Goal: Use online tool/utility: Utilize a website feature to perform a specific function

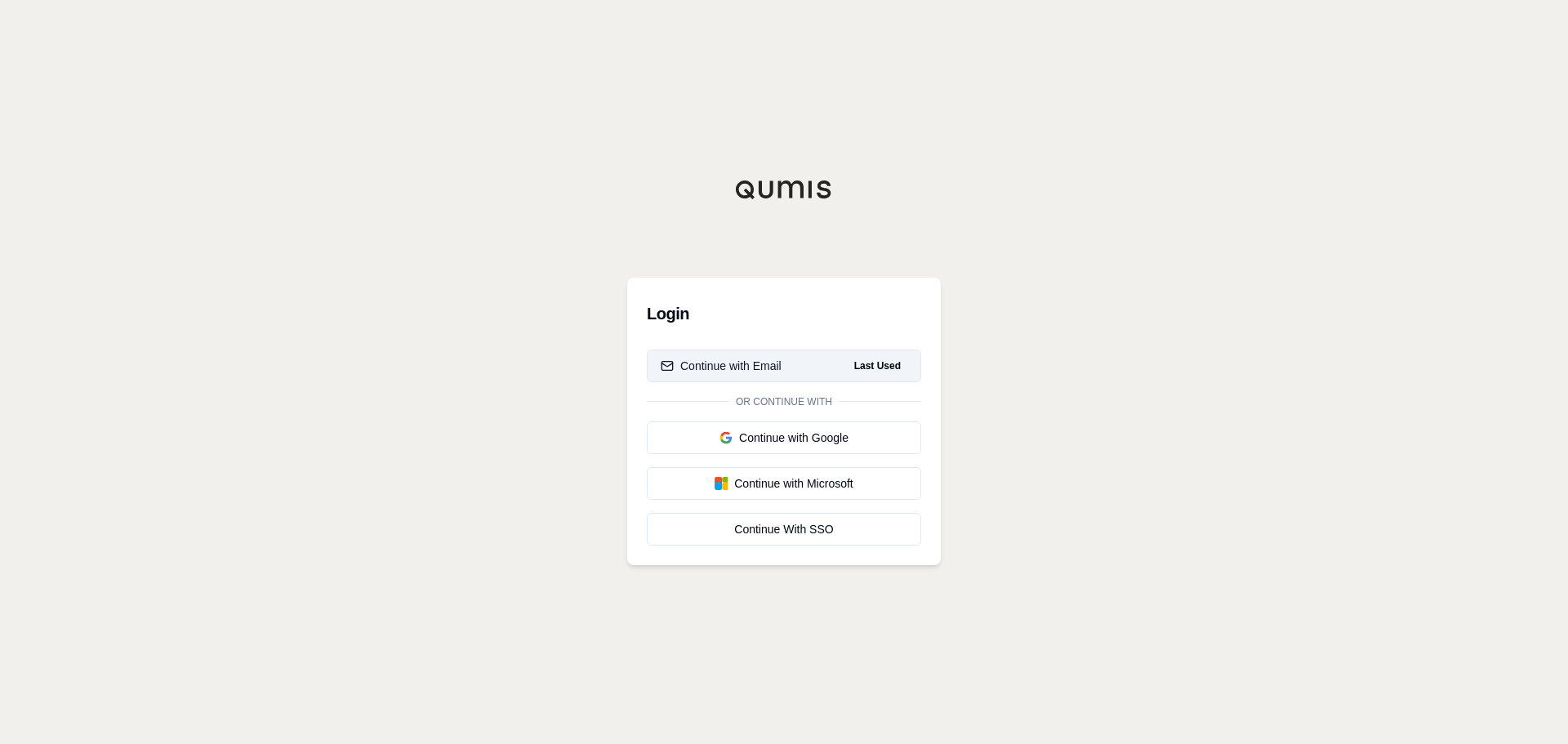
click at [729, 364] on div "Continue with Email" at bounding box center [720, 365] width 121 height 16
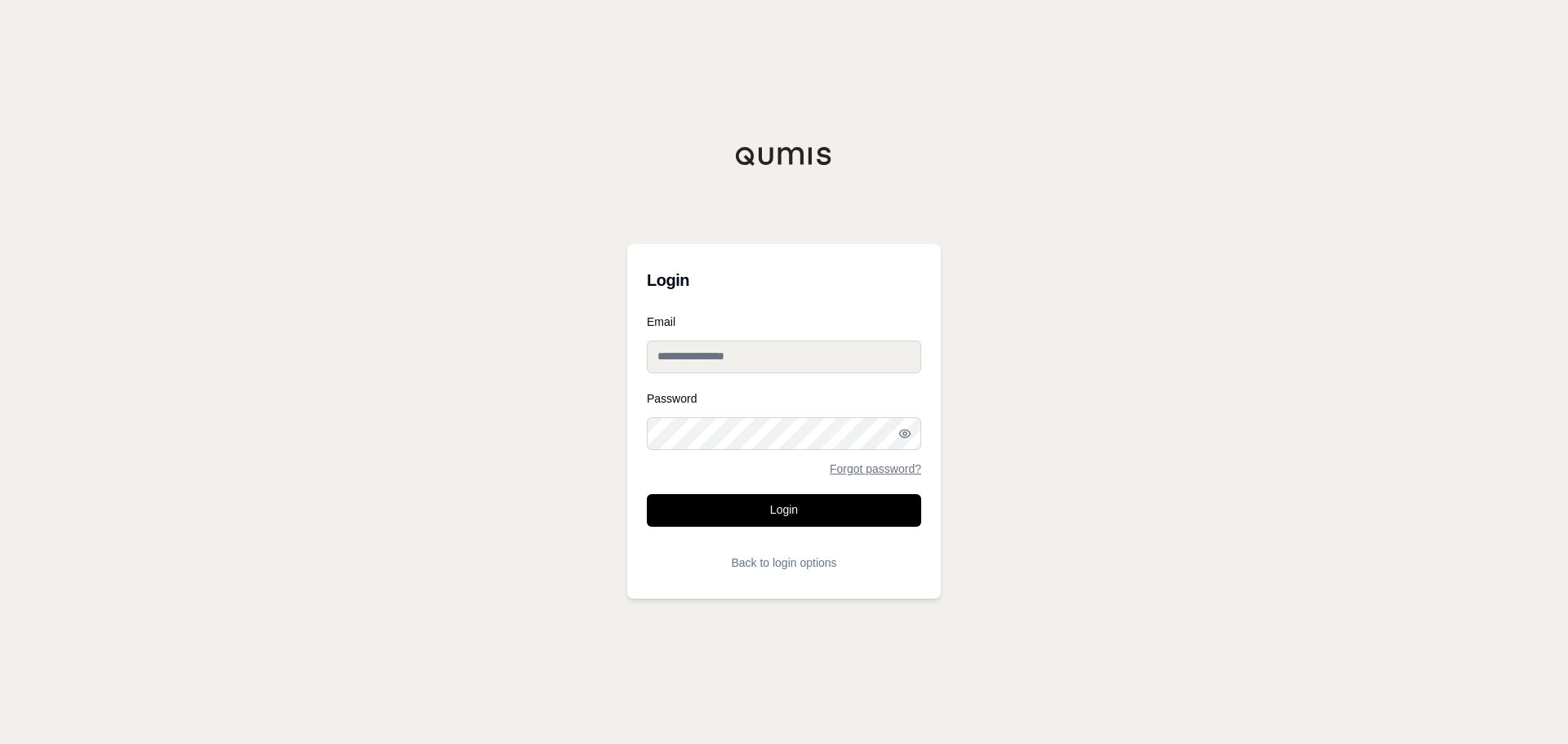
type input "**********"
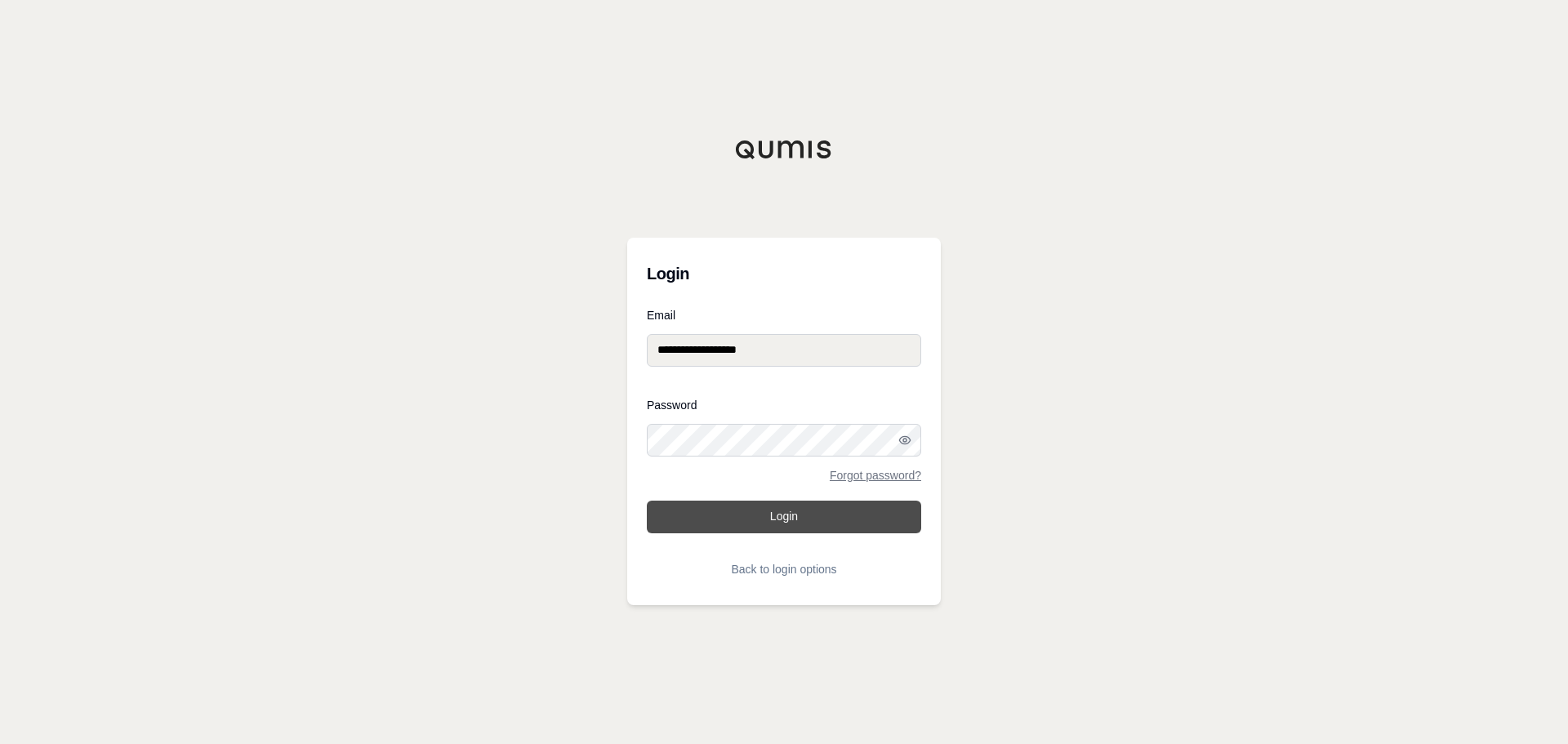
click at [767, 509] on button "Login" at bounding box center [784, 516] width 274 height 32
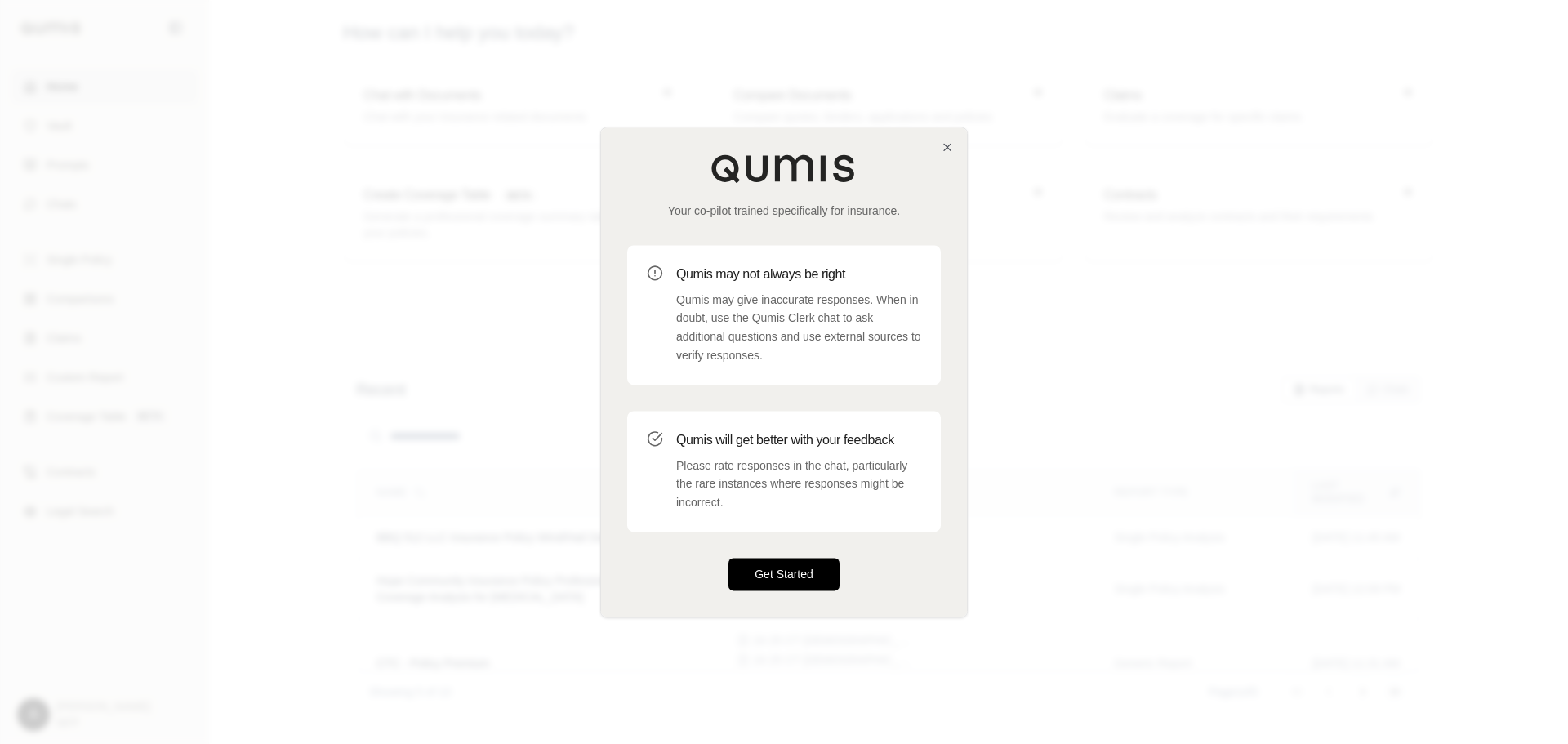
click at [774, 564] on button "Get Started" at bounding box center [784, 573] width 111 height 32
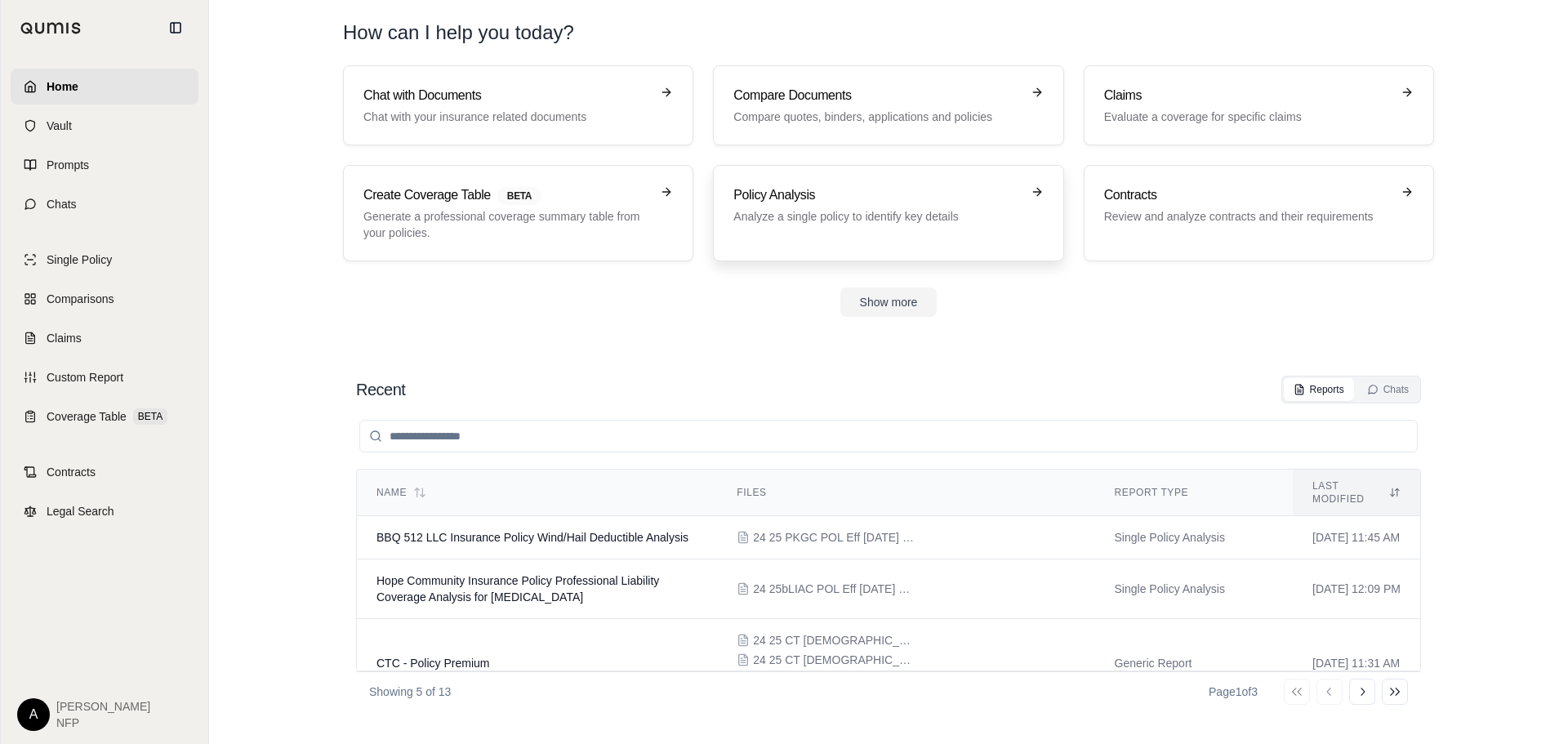
click at [819, 226] on div "Policy Analysis Analyze a single policy to identify key details" at bounding box center [888, 213] width 310 height 55
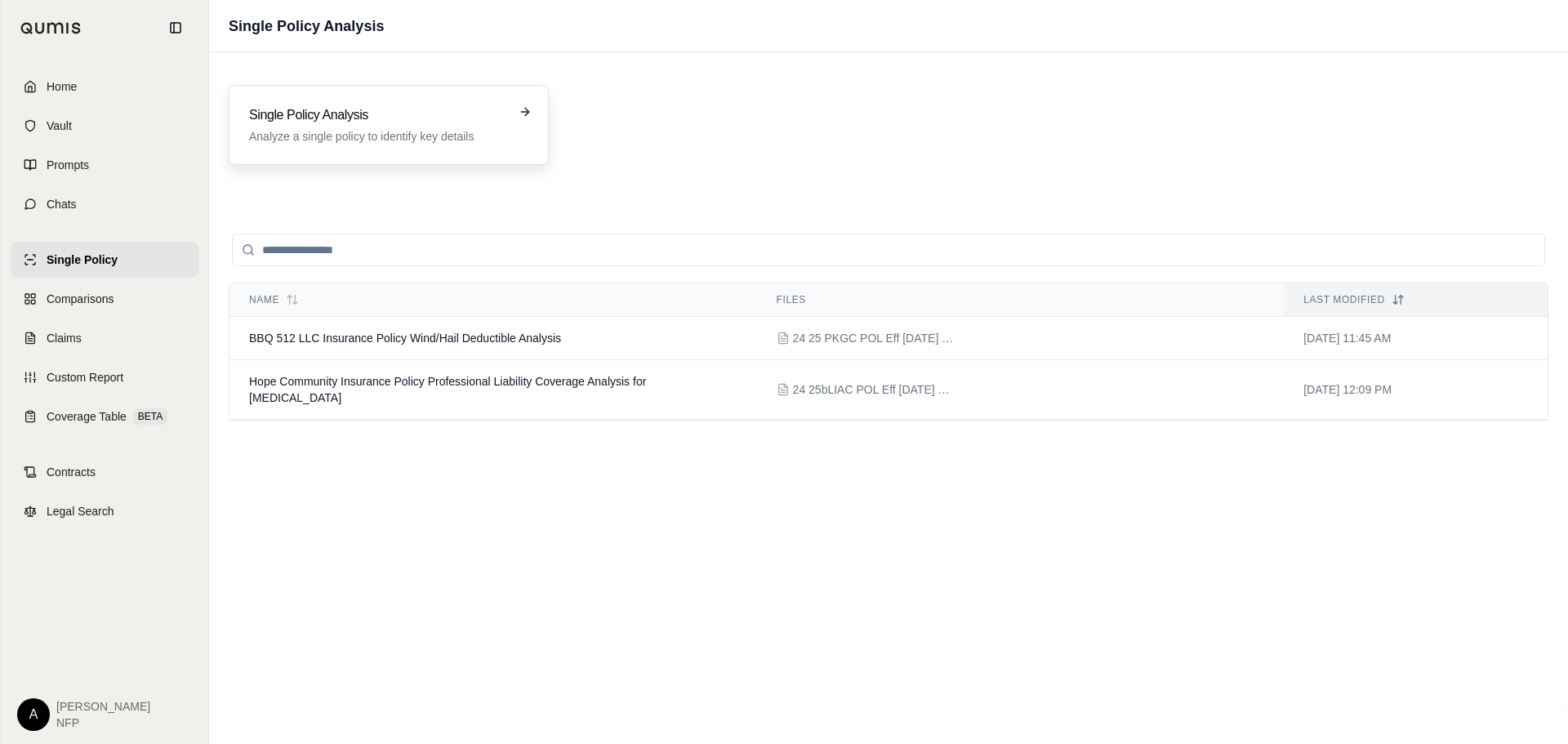
click at [442, 135] on p "Analyze a single policy to identify key details" at bounding box center [376, 136] width 256 height 16
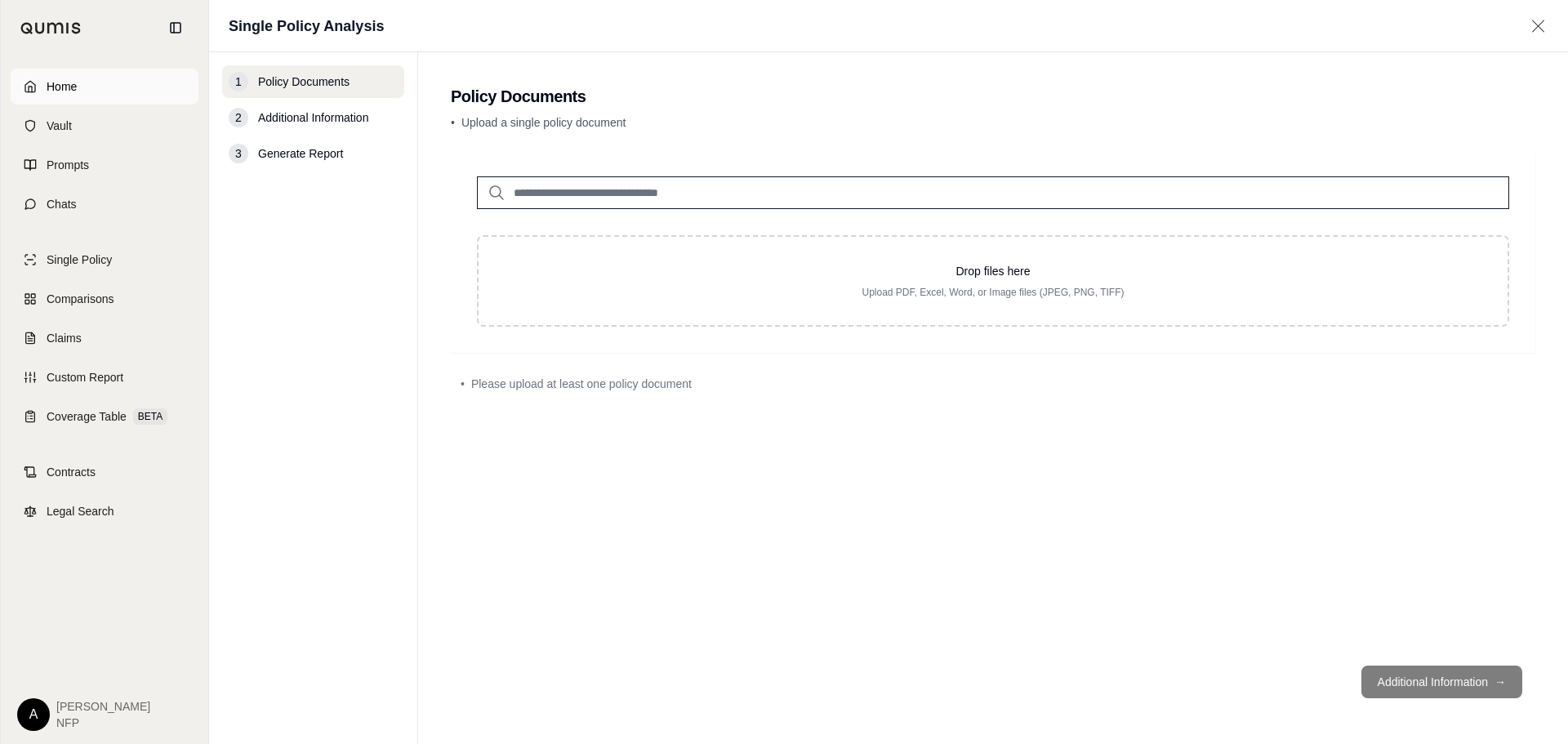
click at [100, 95] on link "Home" at bounding box center [104, 87] width 188 height 36
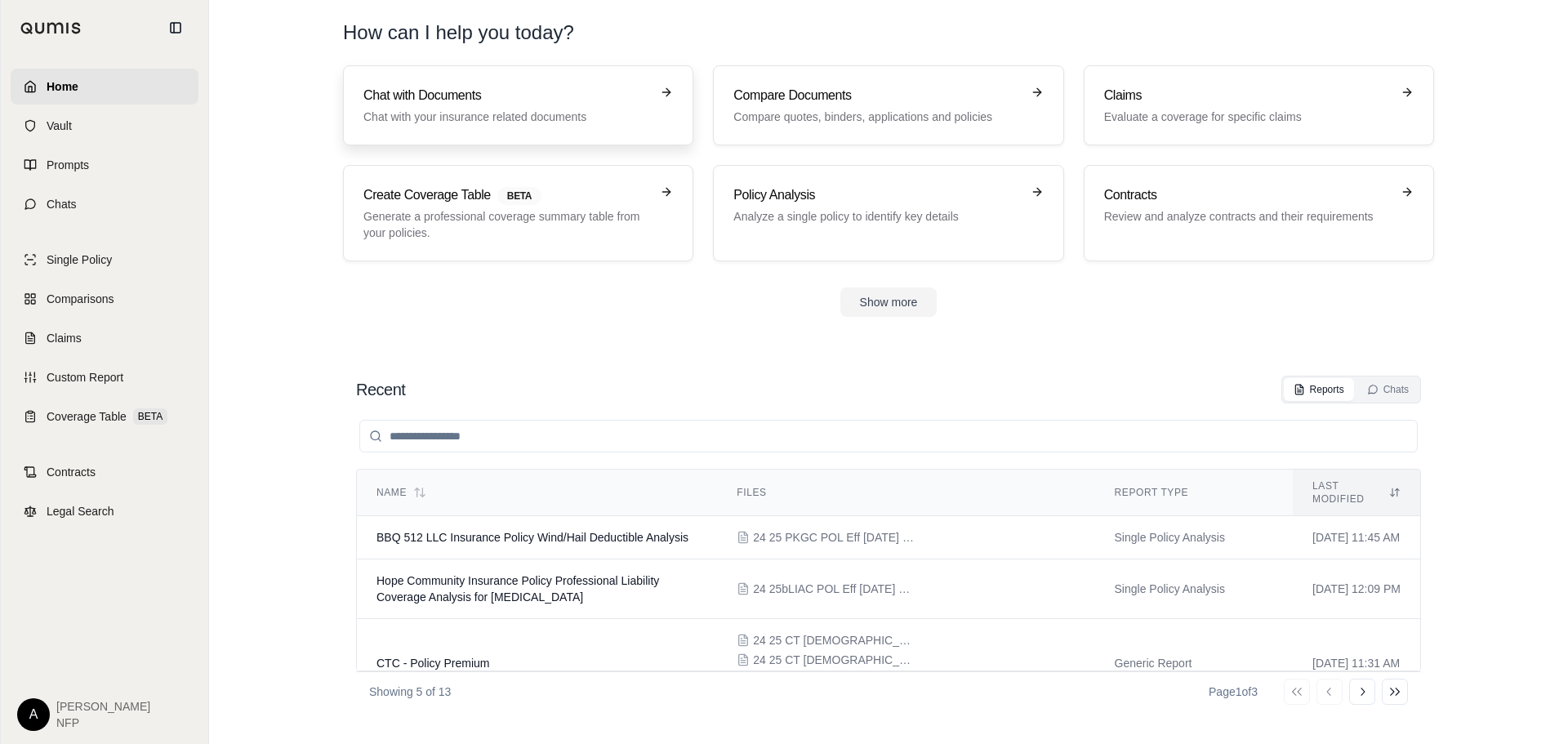
click at [549, 117] on p "Chat with your insurance related documents" at bounding box center [506, 116] width 287 height 16
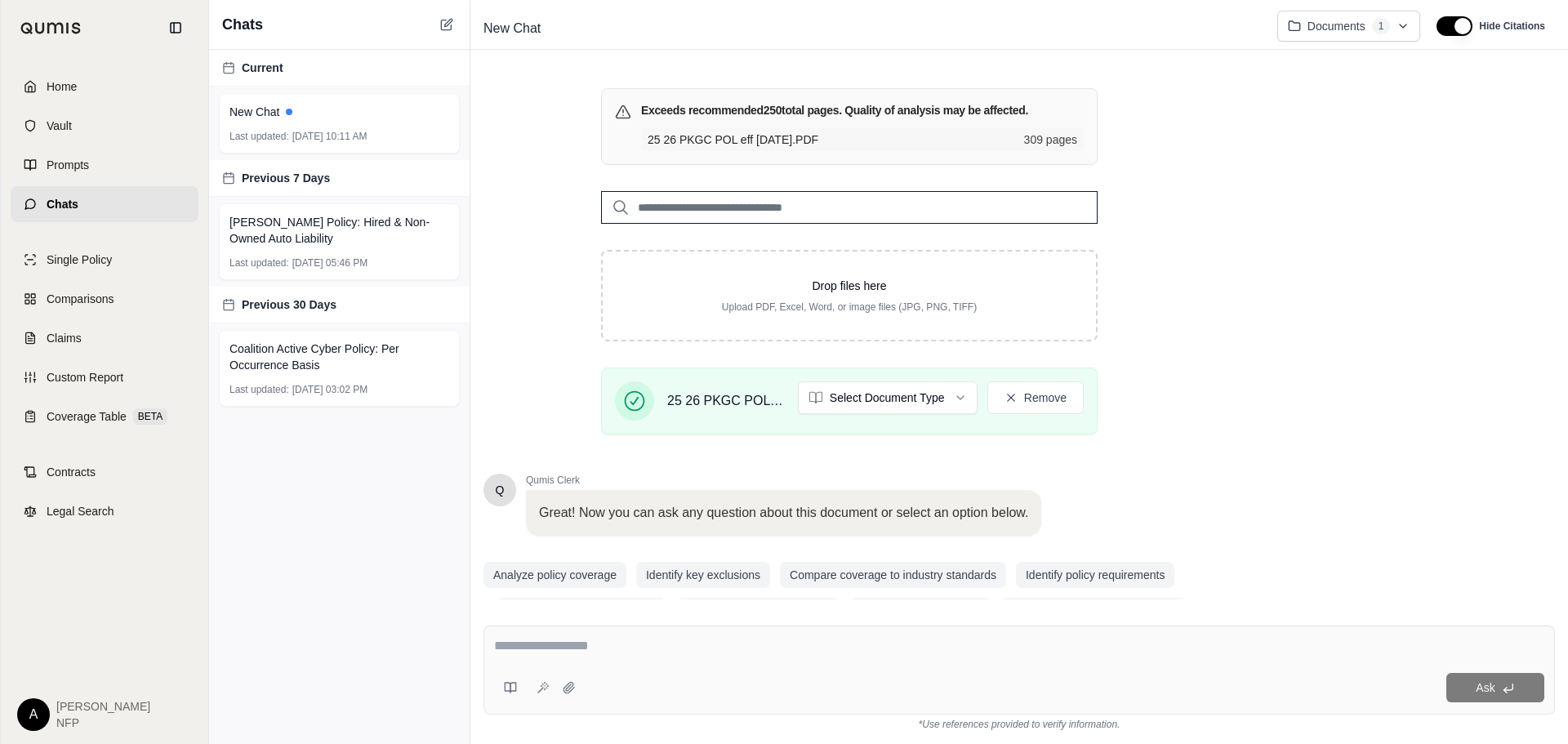
scroll to position [217, 0]
